Goal: Information Seeking & Learning: Learn about a topic

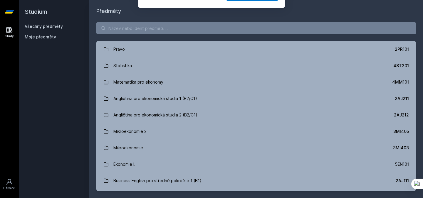
click at [125, 31] on div "[PERSON_NAME] dostávat tipy ohledně studia, nových testů, hodnocení učitelů a p…" at bounding box center [211, 26] width 423 height 52
click at [214, 41] on button "Ne" at bounding box center [212, 38] width 21 height 15
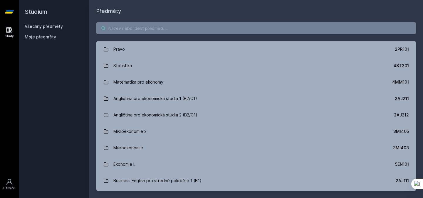
click at [166, 31] on input "search" at bounding box center [255, 28] width 319 height 12
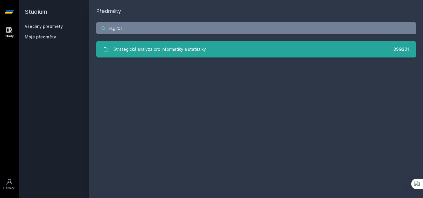
type input "3sg201"
click at [144, 52] on div "Strategická analýza pro informatiky a statistiky" at bounding box center [159, 49] width 92 height 12
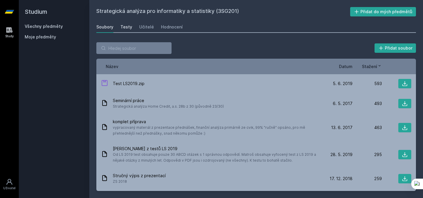
click at [129, 27] on div "Testy" at bounding box center [126, 27] width 12 height 6
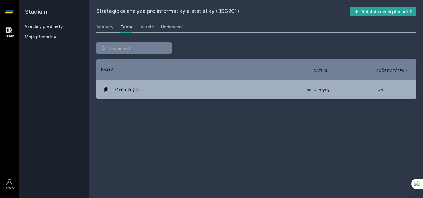
click at [95, 23] on div "Strategická analýza pro informatiky a statistiky (3SG201) Přidat do mých předmě…" at bounding box center [255, 99] width 333 height 198
click at [99, 26] on div "Soubory" at bounding box center [104, 27] width 17 height 6
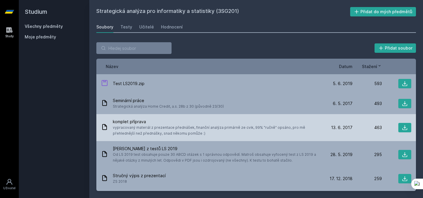
scroll to position [0, 0]
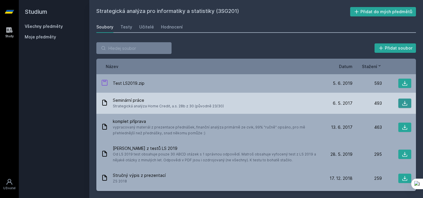
click at [403, 102] on icon at bounding box center [405, 103] width 6 height 6
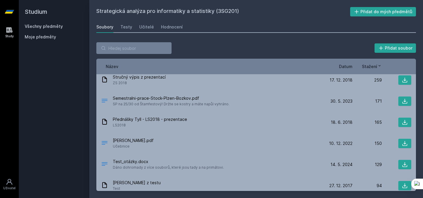
scroll to position [99, 0]
click at [346, 64] on span "Datum" at bounding box center [346, 66] width 14 height 6
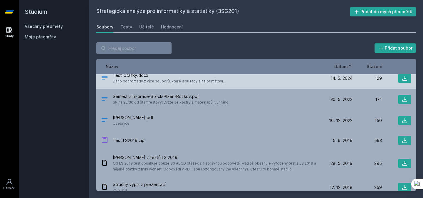
scroll to position [7, 0]
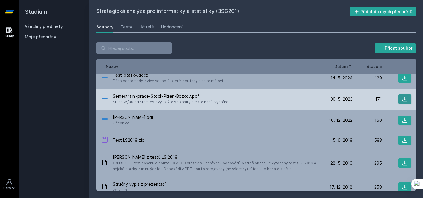
click at [402, 97] on icon at bounding box center [405, 99] width 6 height 6
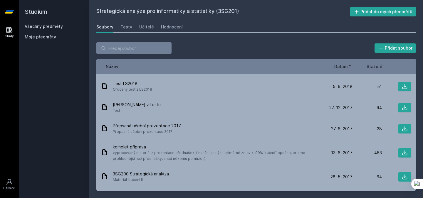
scroll to position [171, 0]
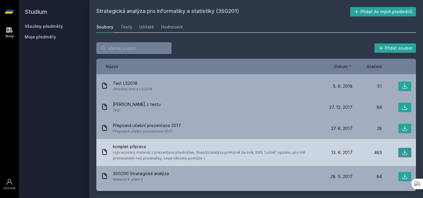
click at [402, 150] on icon at bounding box center [405, 153] width 6 height 6
